Goal: Information Seeking & Learning: Learn about a topic

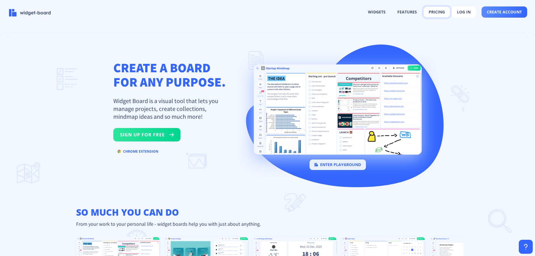
click at [430, 12] on button "pricing" at bounding box center [436, 12] width 26 height 11
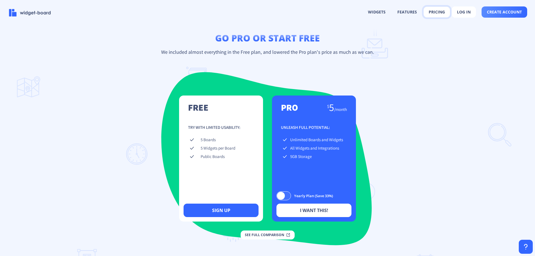
scroll to position [757, 0]
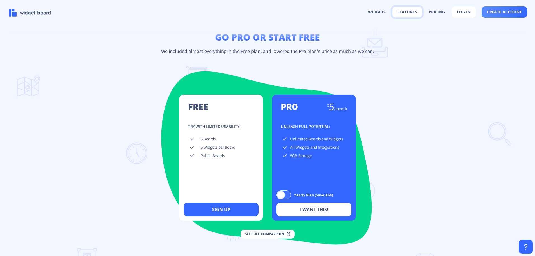
click at [408, 11] on button "features" at bounding box center [407, 12] width 30 height 11
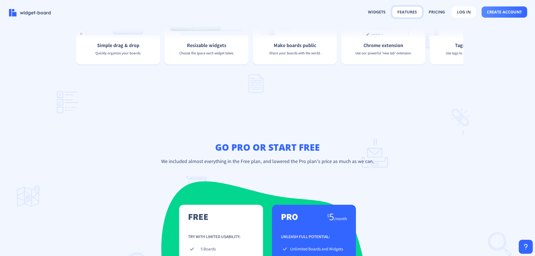
scroll to position [539, 0]
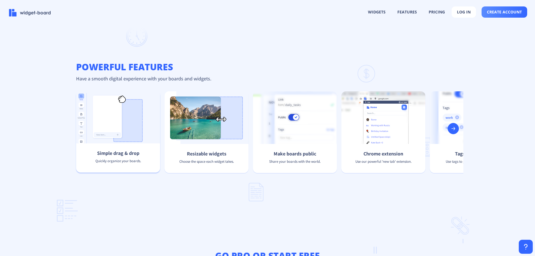
click at [105, 120] on div "Simple drag & drop Quickly organize your boards." at bounding box center [118, 132] width 84 height 82
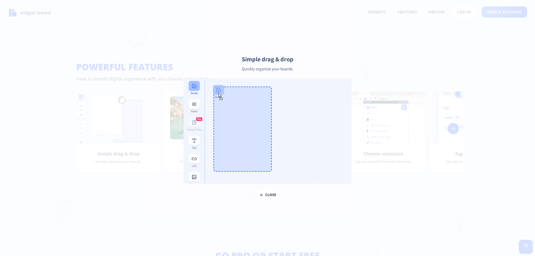
click at [389, 23] on div at bounding box center [267, 128] width 535 height 256
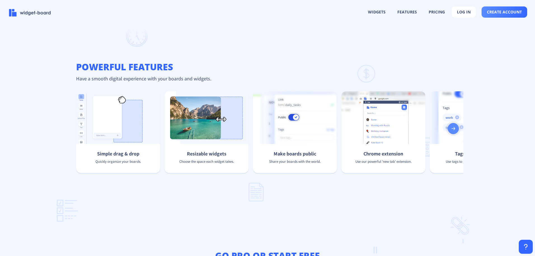
click at [452, 131] on rect at bounding box center [453, 129] width 6 height 6
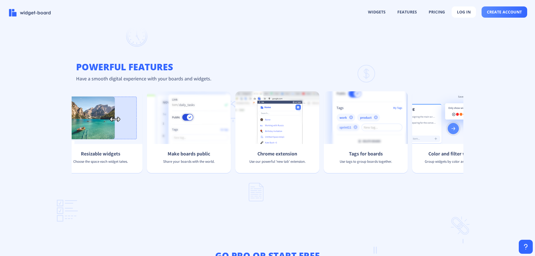
scroll to position [0, 179]
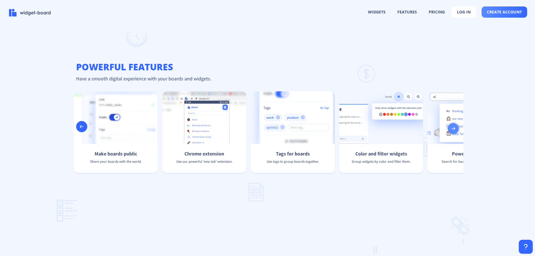
click at [452, 131] on rect at bounding box center [453, 129] width 6 height 6
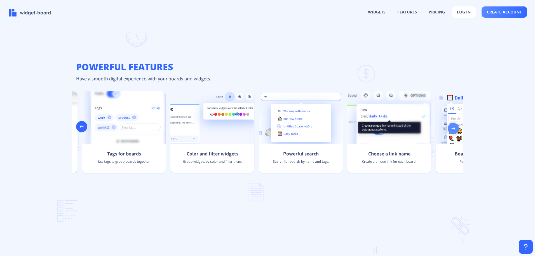
scroll to position [0, 358]
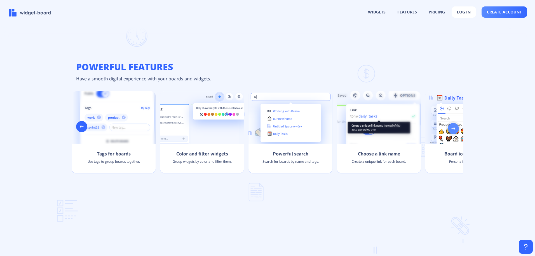
click at [452, 131] on rect at bounding box center [453, 129] width 6 height 6
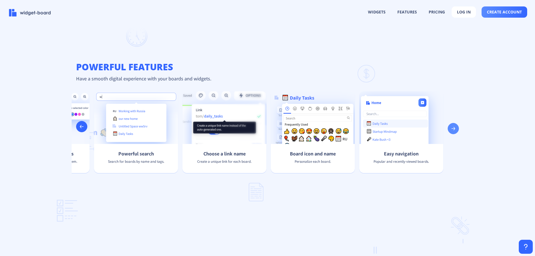
scroll to position [0, 501]
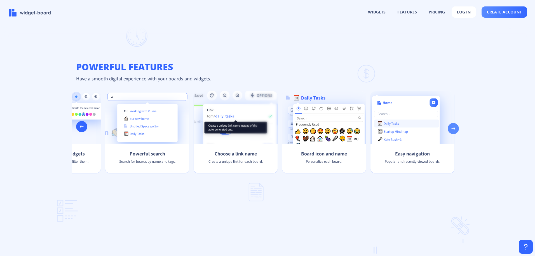
click at [452, 135] on div "Simple drag & drop Quickly organize your boards. Resizable widgets Choose the s…" at bounding box center [267, 140] width 391 height 106
click at [248, 98] on div "Choose a link name Create a unique link for each board." at bounding box center [235, 132] width 84 height 82
